Goal: Check status: Check status

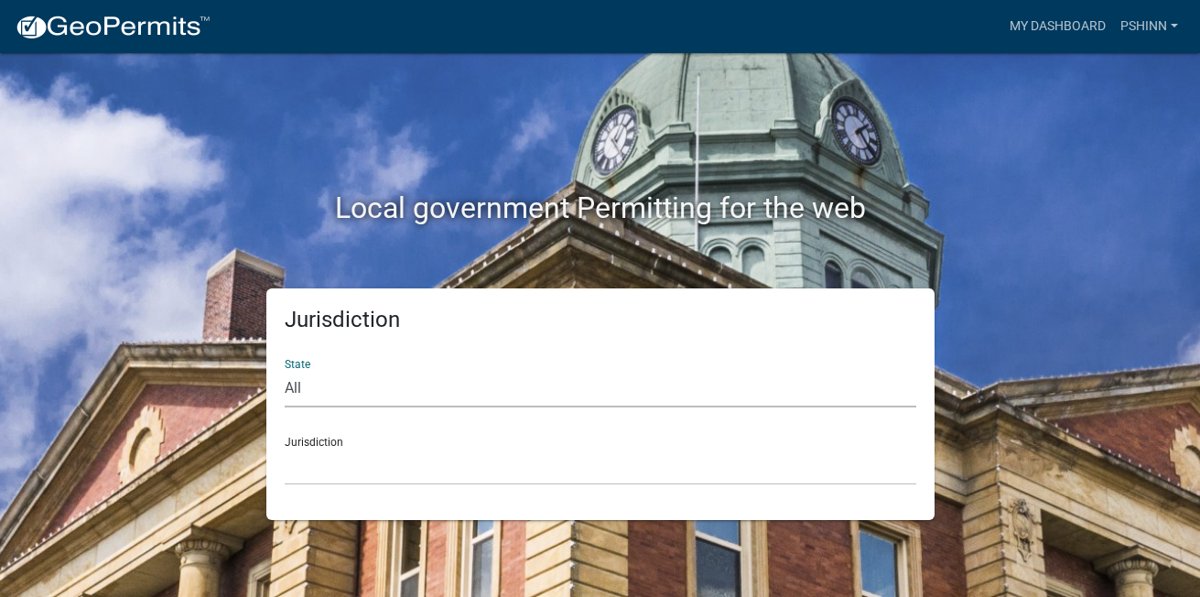
click at [335, 389] on select "All [US_STATE] [US_STATE] [US_STATE] [US_STATE] [US_STATE] [US_STATE] [US_STATE…" at bounding box center [600, 389] width 631 height 38
select select "[US_STATE]"
click at [285, 370] on select "All [US_STATE] [US_STATE] [US_STATE] [US_STATE] [US_STATE] [US_STATE] [US_STATE…" at bounding box center [600, 389] width 631 height 38
click at [309, 450] on select "City of [GEOGRAPHIC_DATA], [US_STATE] City of [GEOGRAPHIC_DATA], [US_STATE] Cit…" at bounding box center [600, 466] width 631 height 38
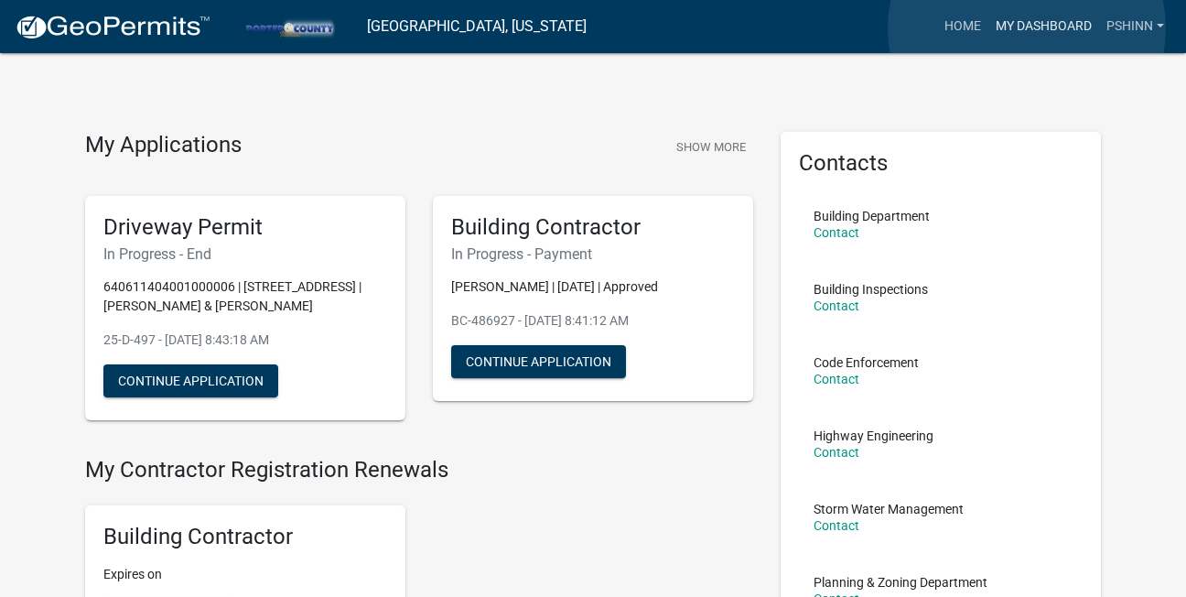
click at [1027, 28] on link "My Dashboard" at bounding box center [1043, 26] width 111 height 35
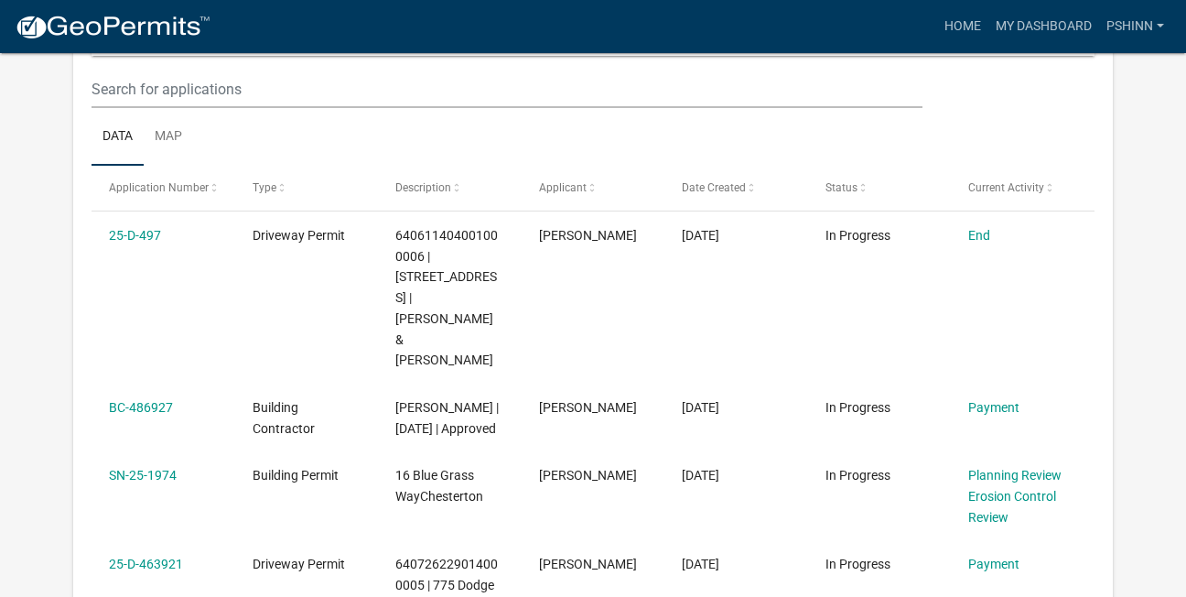
scroll to position [248, 0]
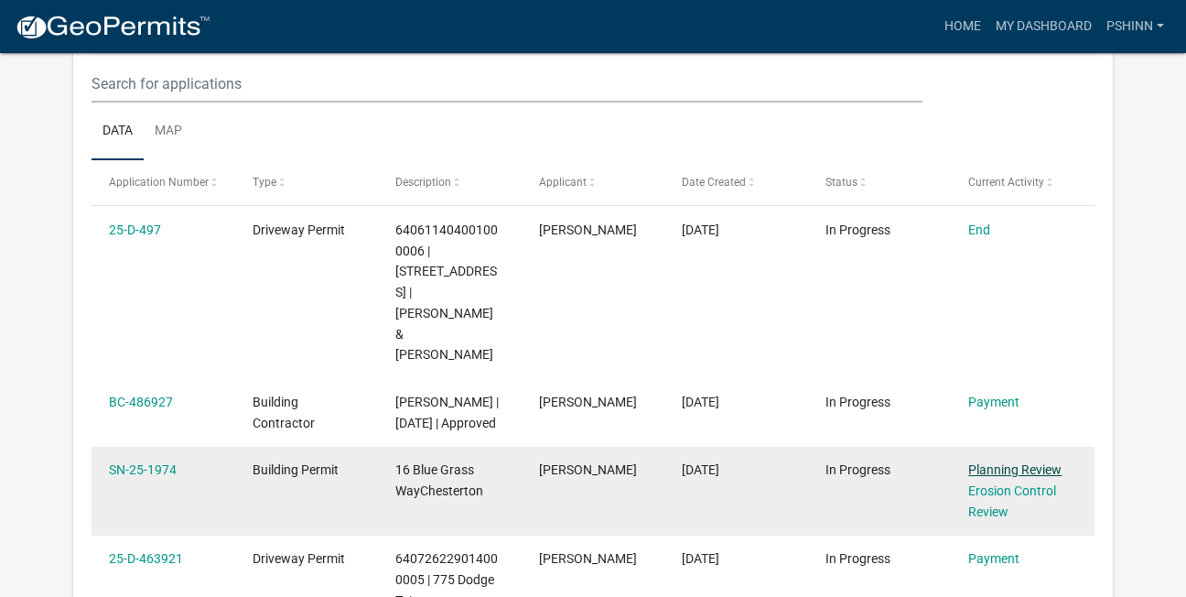
click at [981, 462] on link "Planning Review" at bounding box center [1014, 469] width 93 height 15
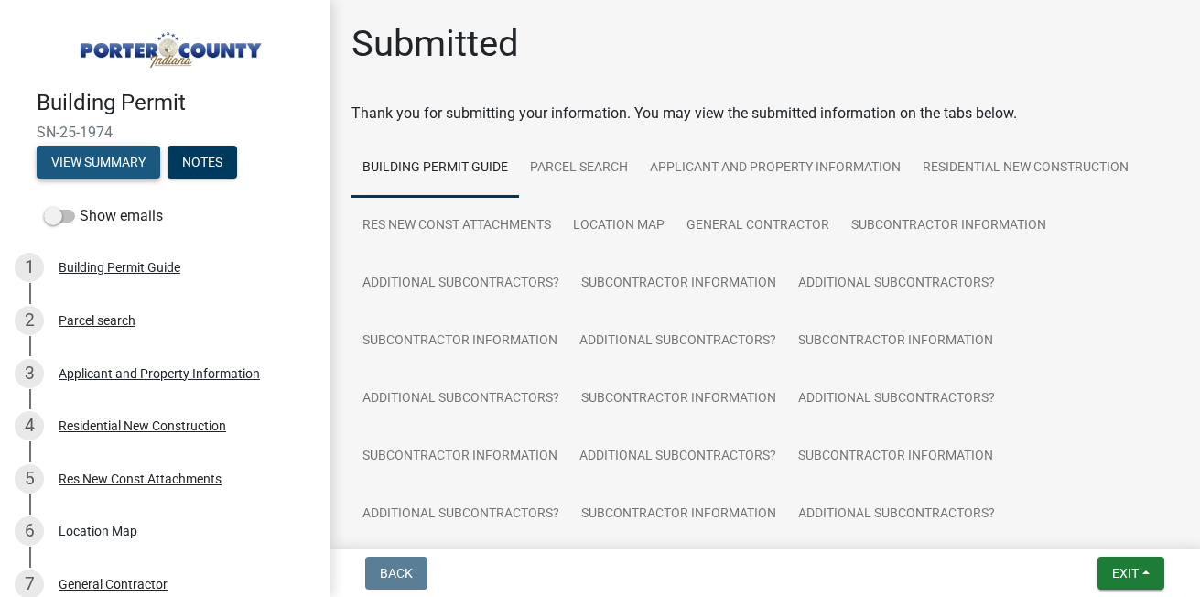
click at [120, 162] on button "View Summary" at bounding box center [99, 162] width 124 height 33
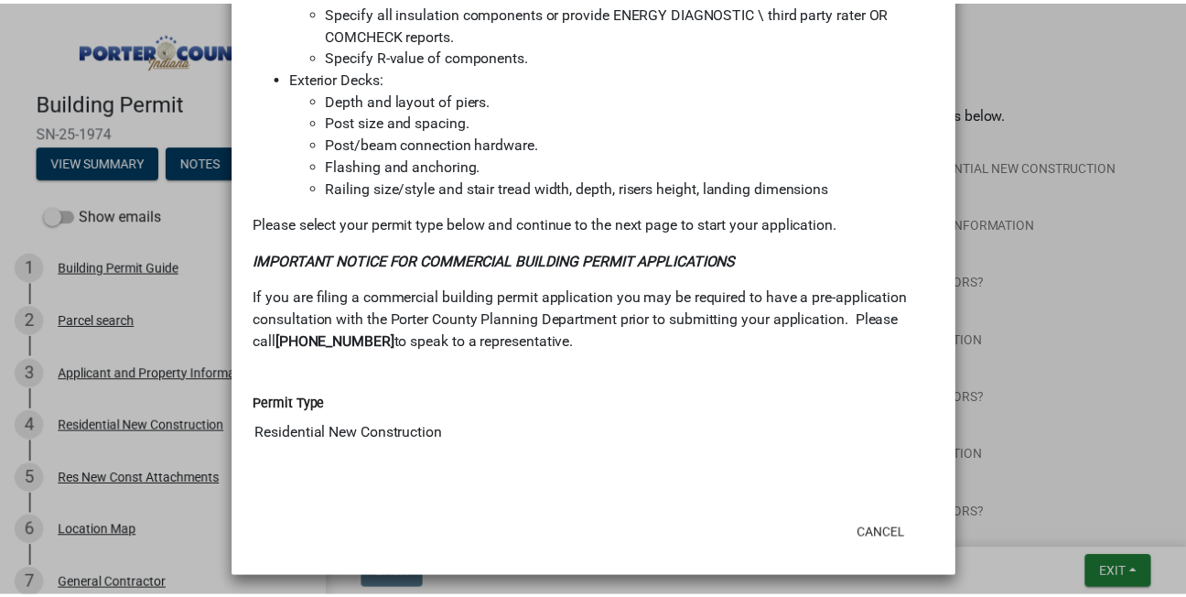
scroll to position [1910, 0]
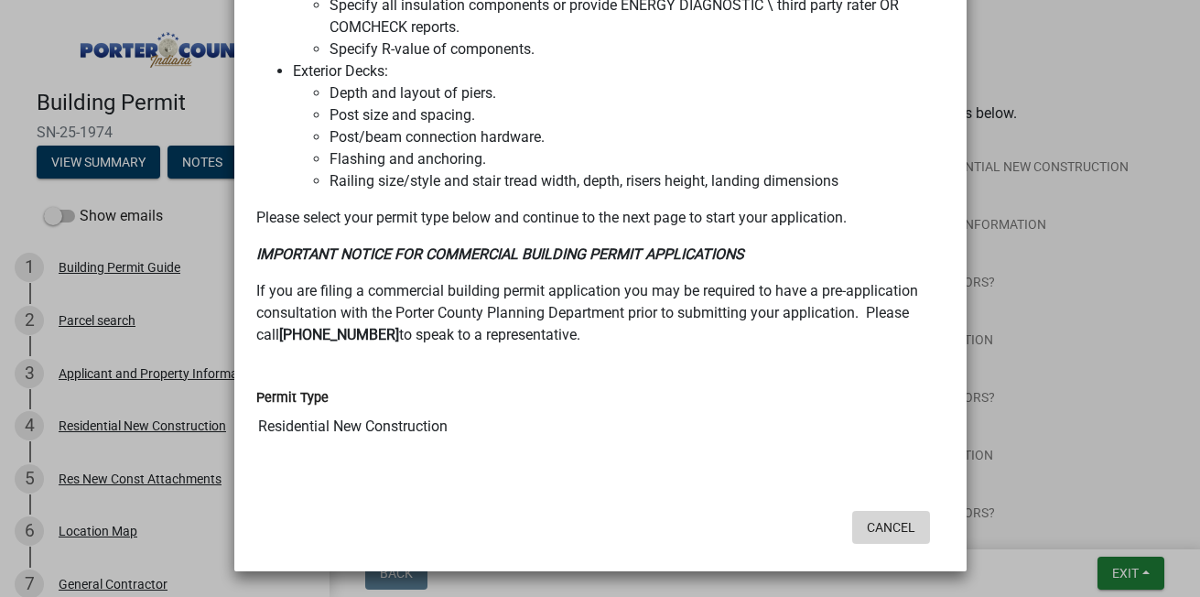
click at [881, 530] on button "Cancel" at bounding box center [891, 527] width 78 height 33
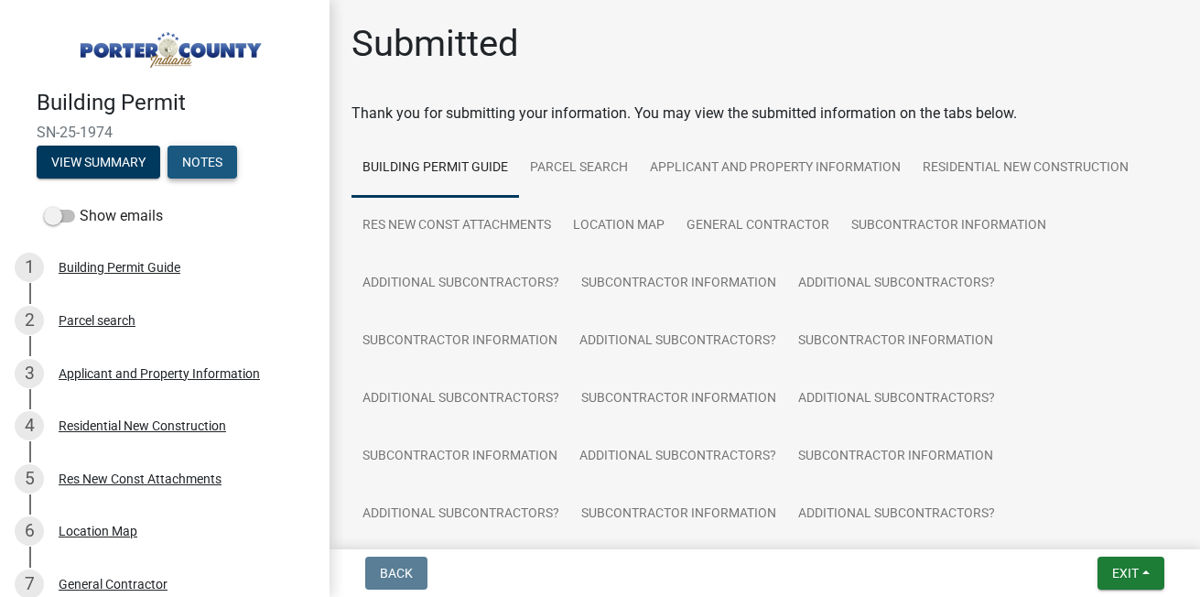
click at [198, 155] on button "Notes" at bounding box center [202, 162] width 70 height 33
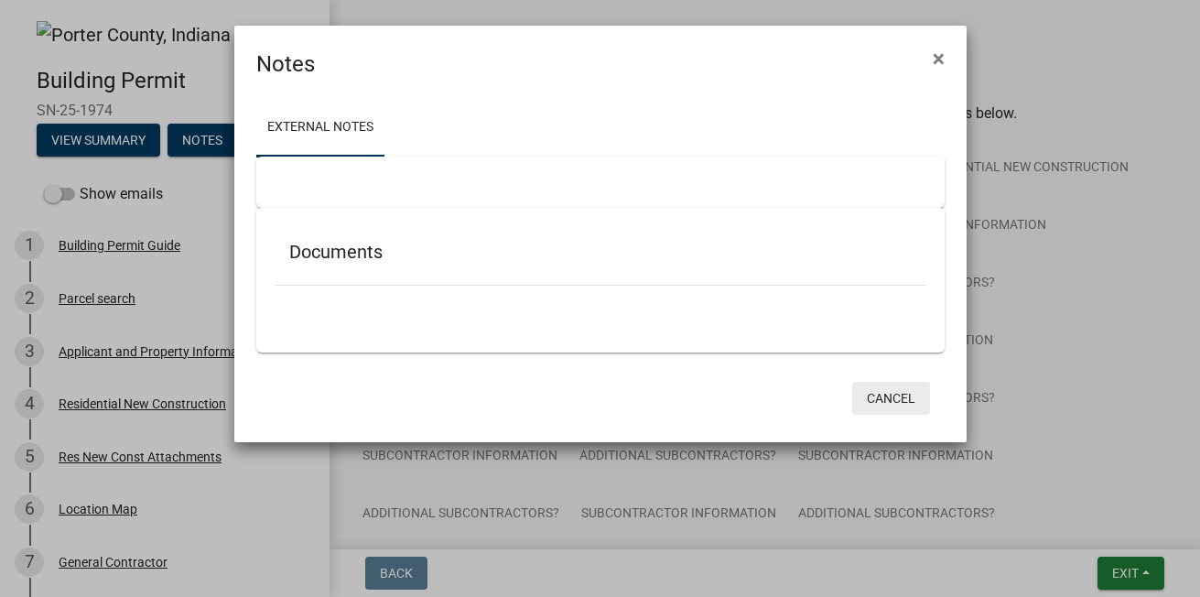
click at [884, 398] on button "Cancel" at bounding box center [891, 398] width 78 height 33
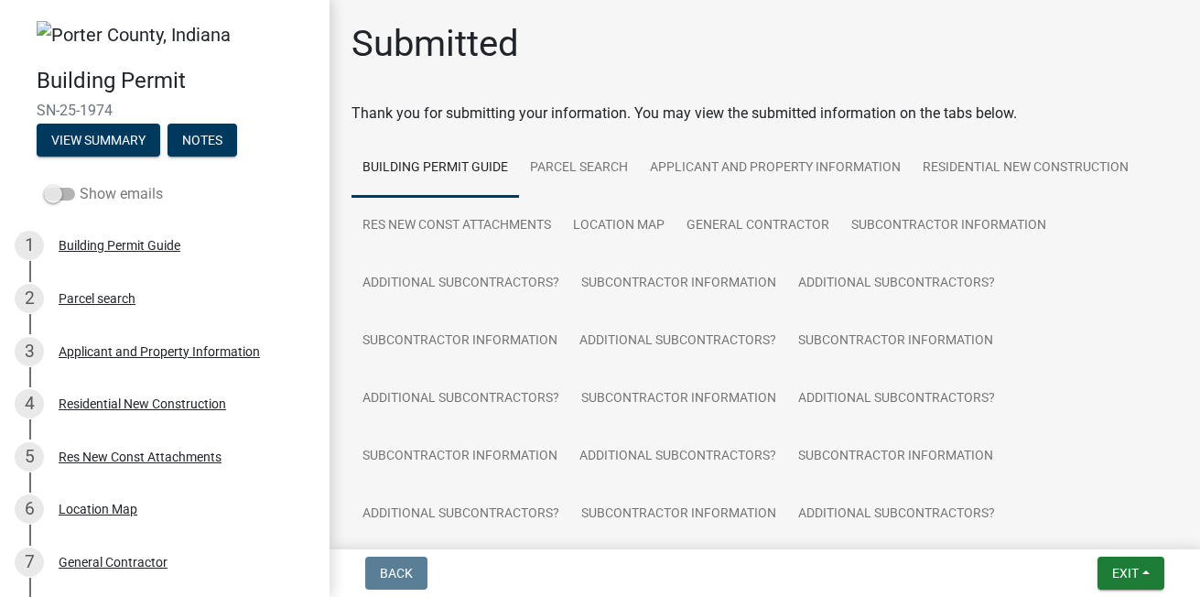
click at [49, 189] on span at bounding box center [59, 194] width 31 height 13
click at [80, 183] on input "Show emails" at bounding box center [80, 183] width 0 height 0
click at [285, 170] on header "Building Permit SN-25-1974 View Summary Notes" at bounding box center [164, 88] width 329 height 176
click at [1112, 578] on span "Exit" at bounding box center [1125, 573] width 27 height 15
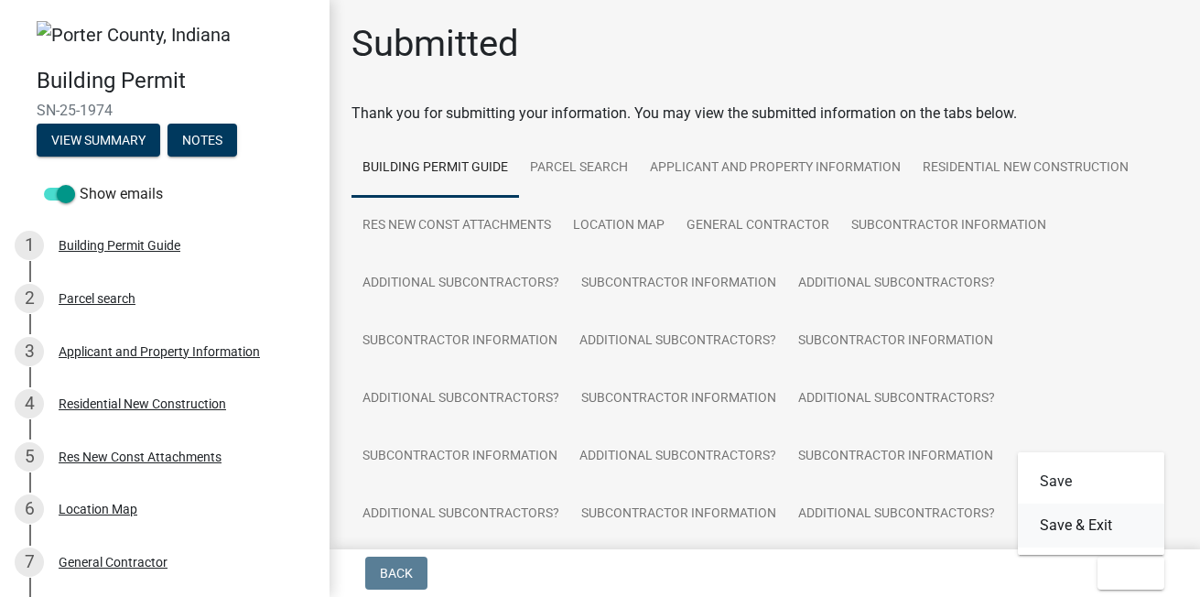
click at [1058, 529] on button "Save & Exit" at bounding box center [1091, 525] width 146 height 44
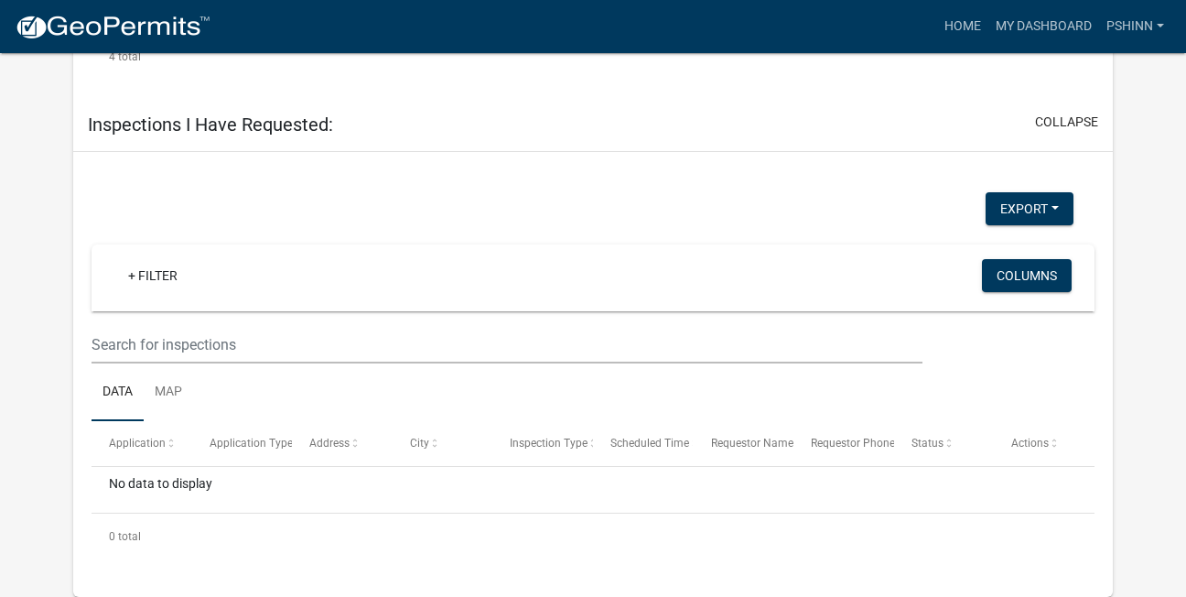
scroll to position [2599, 0]
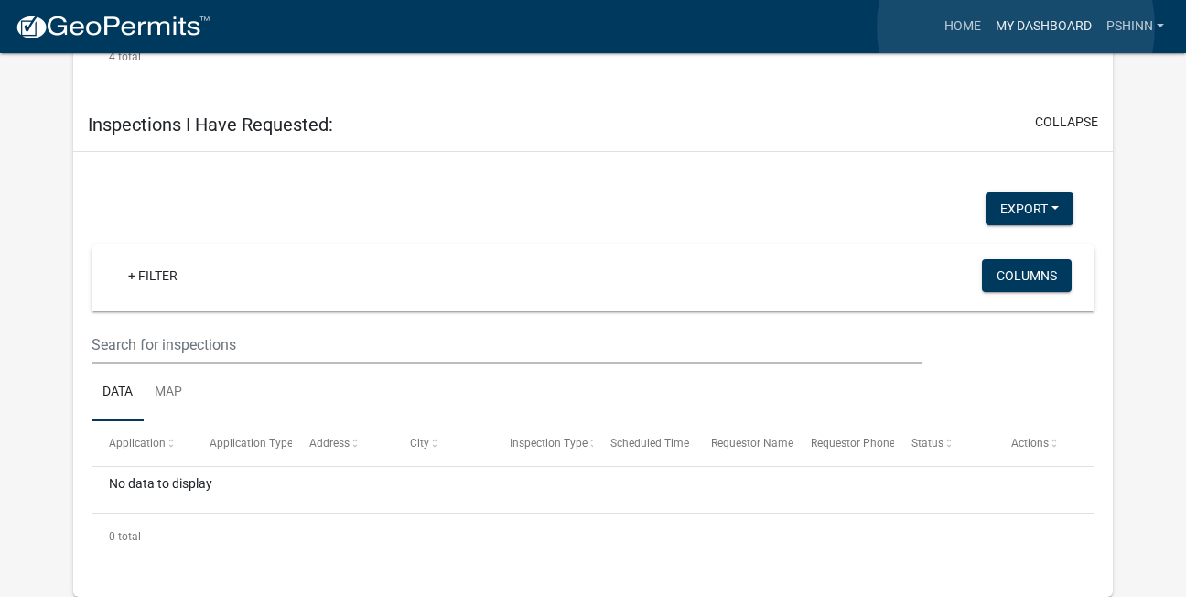
click at [1016, 27] on link "My Dashboard" at bounding box center [1043, 26] width 111 height 35
click at [957, 26] on link "Home" at bounding box center [962, 26] width 51 height 35
